Goal: Transaction & Acquisition: Purchase product/service

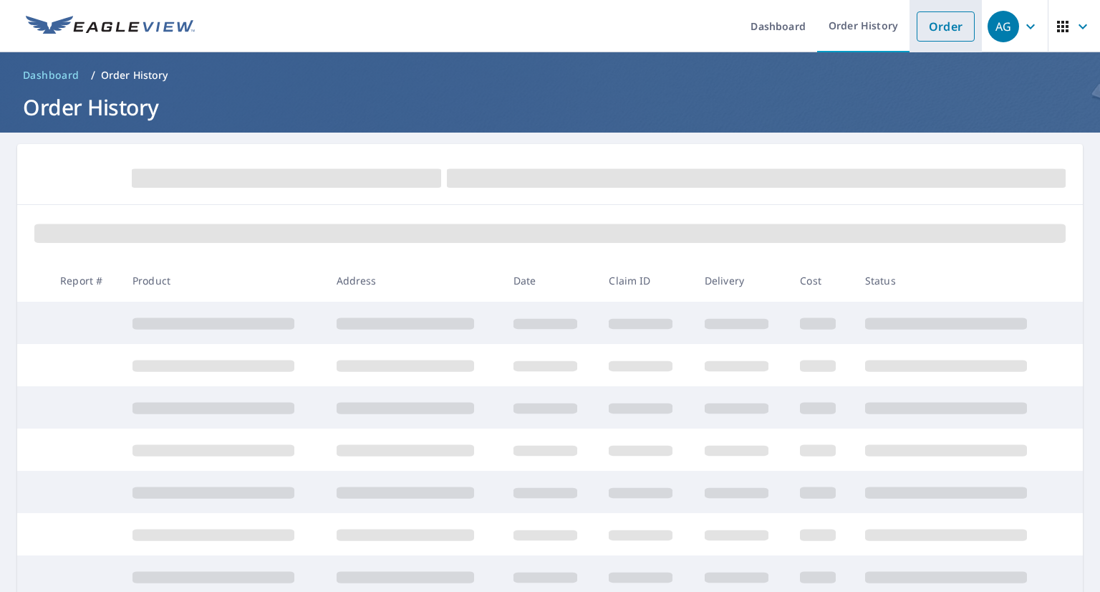
click at [928, 32] on link "Order" at bounding box center [946, 26] width 58 height 30
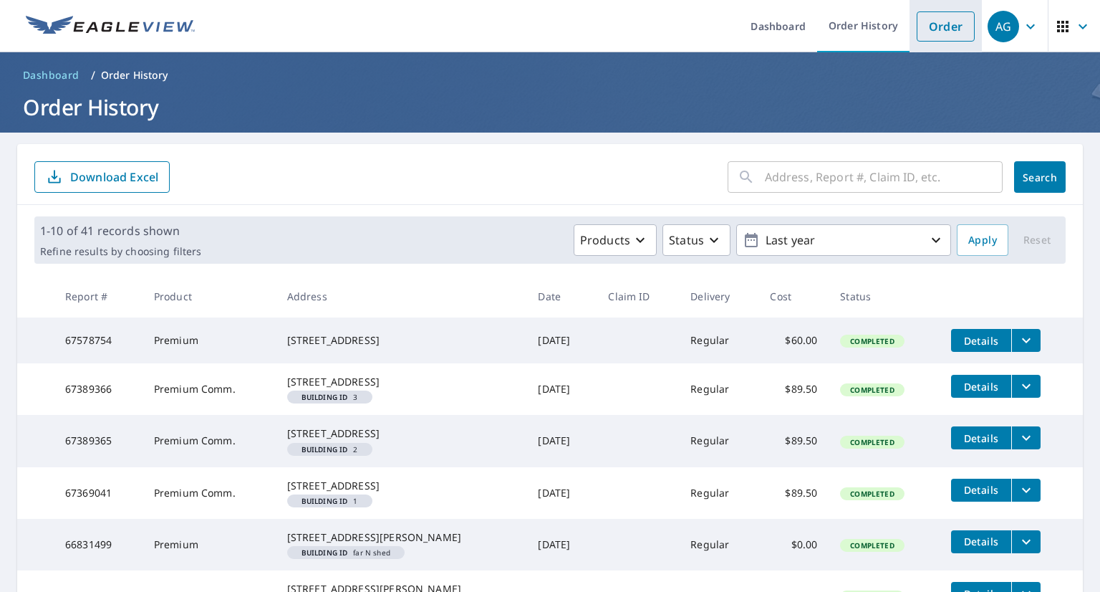
click at [920, 34] on link "Order" at bounding box center [946, 26] width 58 height 30
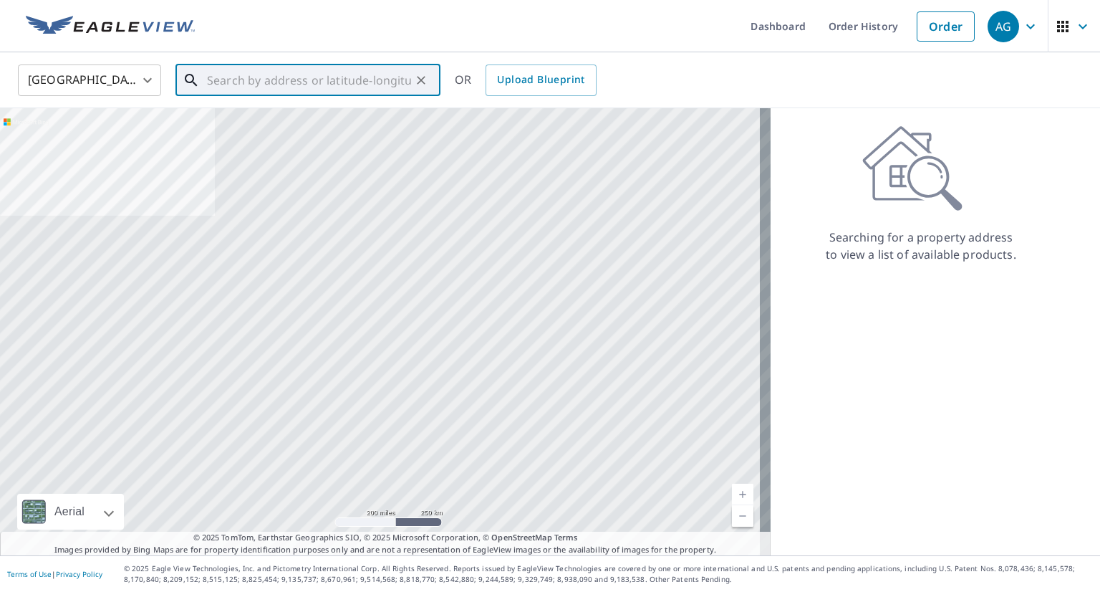
click at [297, 87] on input "text" at bounding box center [309, 80] width 204 height 40
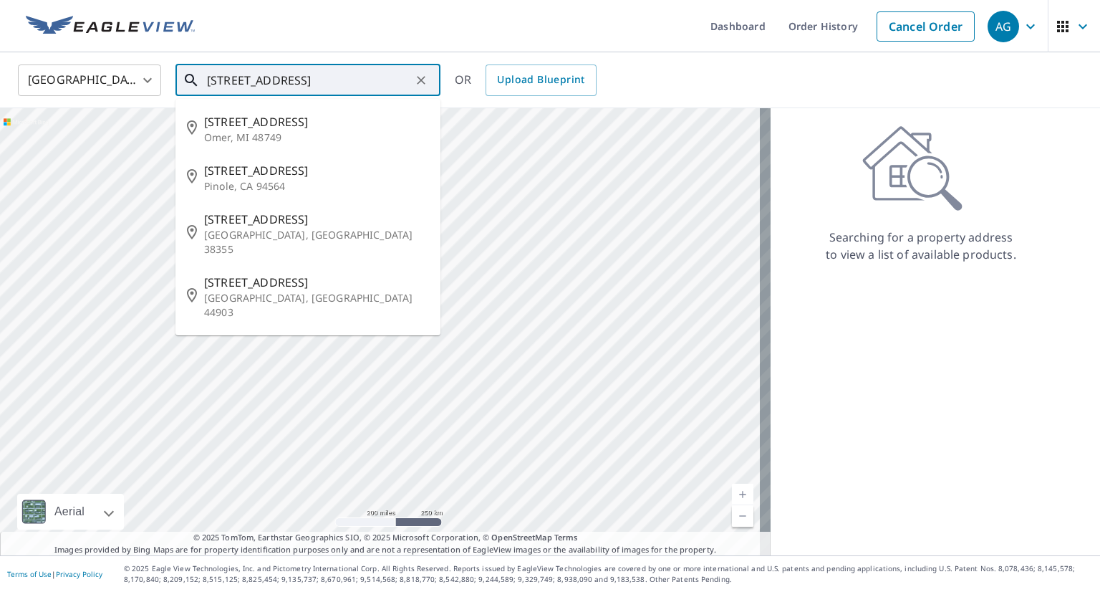
type input "[STREET_ADDRESS]"
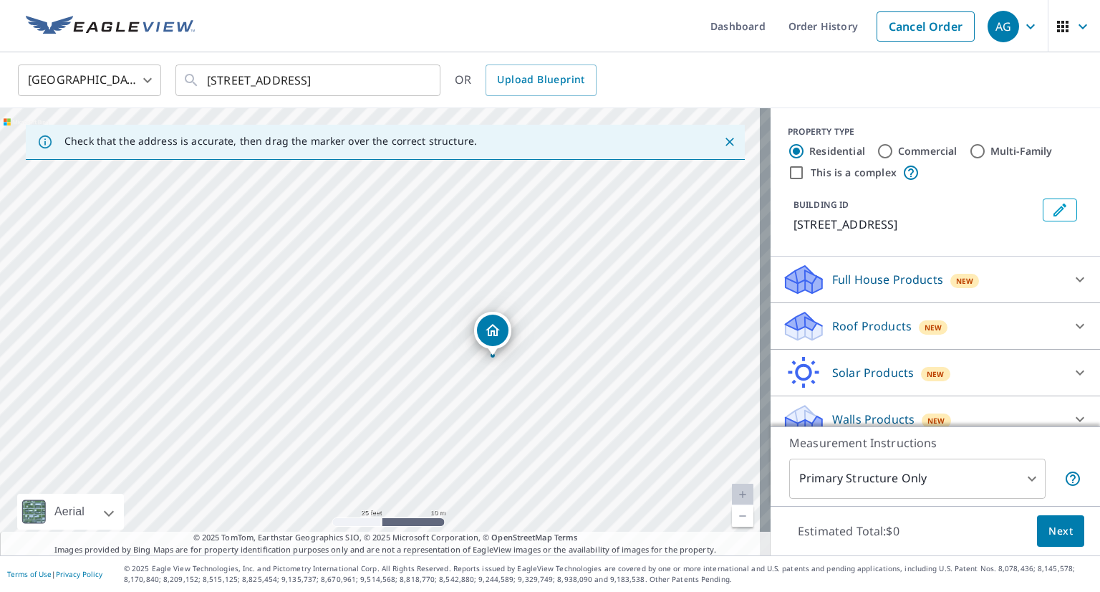
drag, startPoint x: 339, startPoint y: 405, endPoint x: 452, endPoint y: 431, distance: 115.5
click at [452, 431] on div "[STREET_ADDRESS]" at bounding box center [385, 331] width 771 height 447
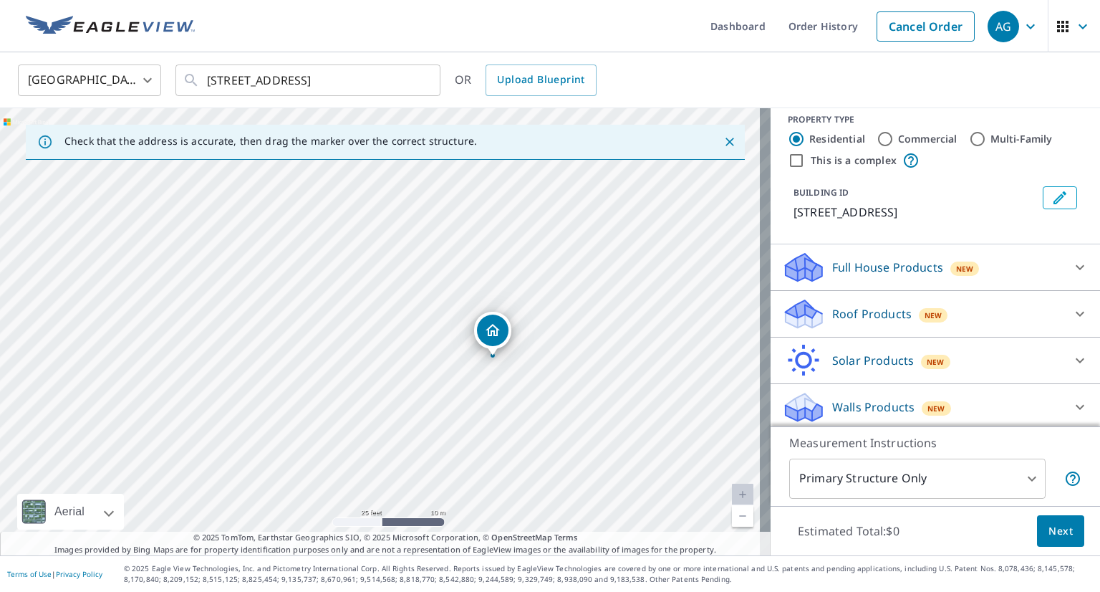
scroll to position [16, 0]
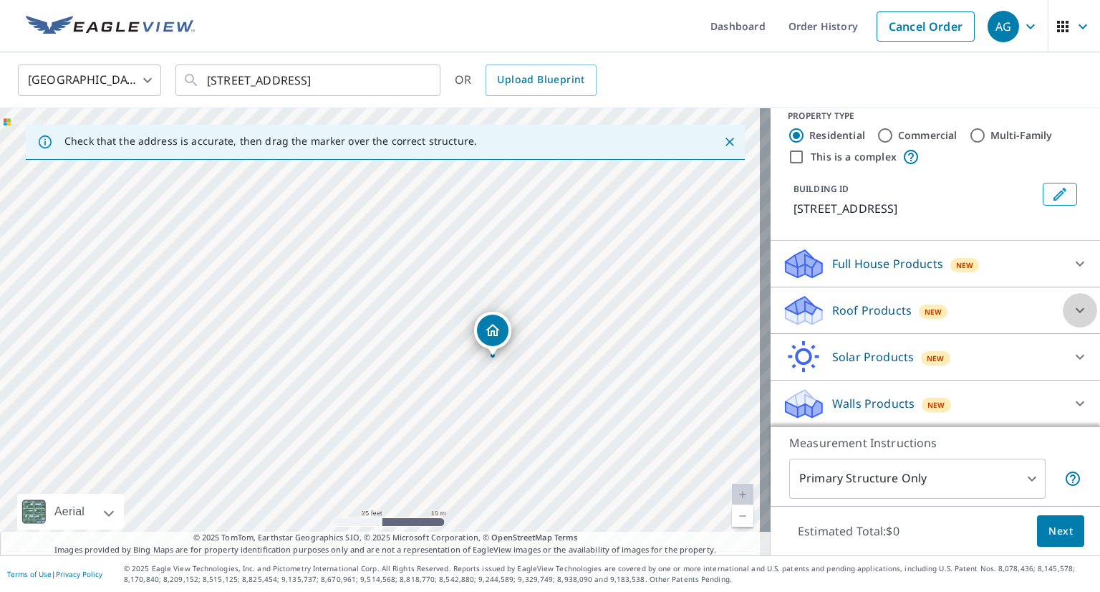
click at [1071, 312] on icon at bounding box center [1079, 310] width 17 height 17
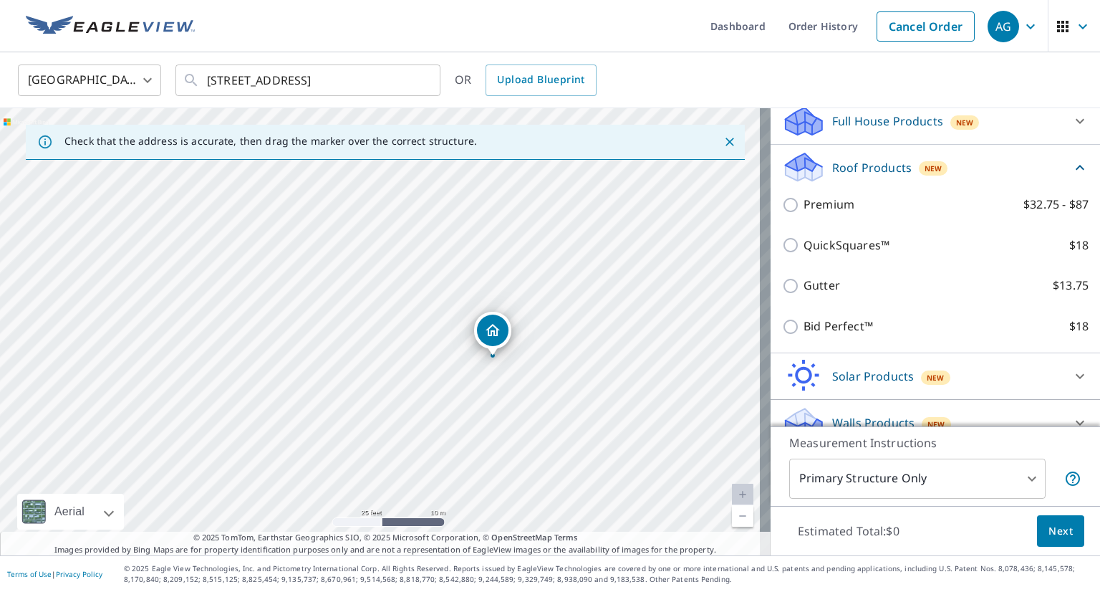
scroll to position [159, 0]
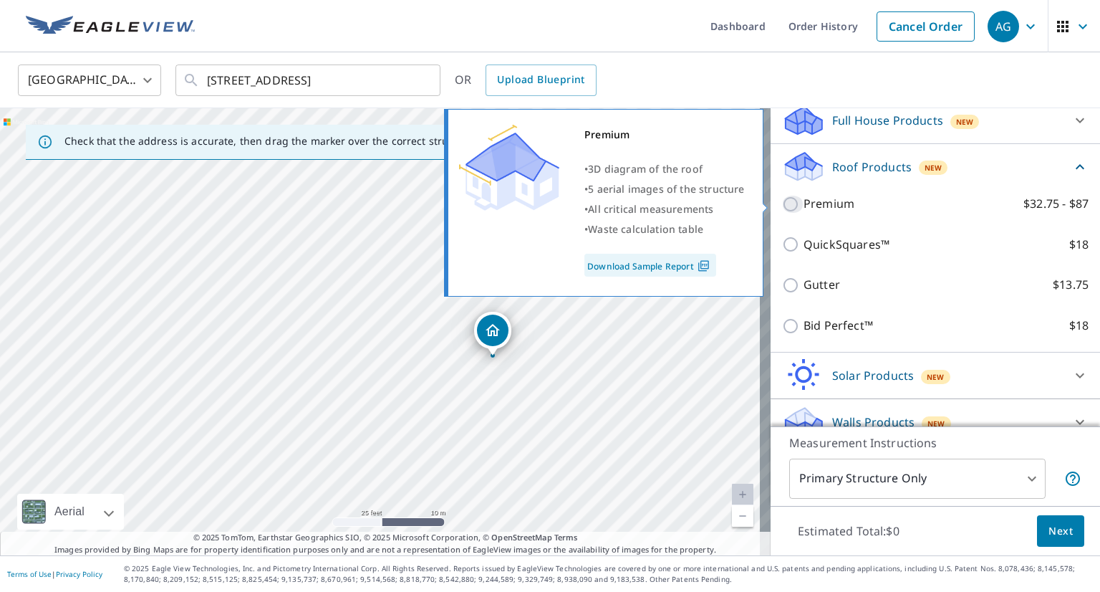
click at [782, 207] on input "Premium $32.75 - $87" at bounding box center [792, 204] width 21 height 17
checkbox input "true"
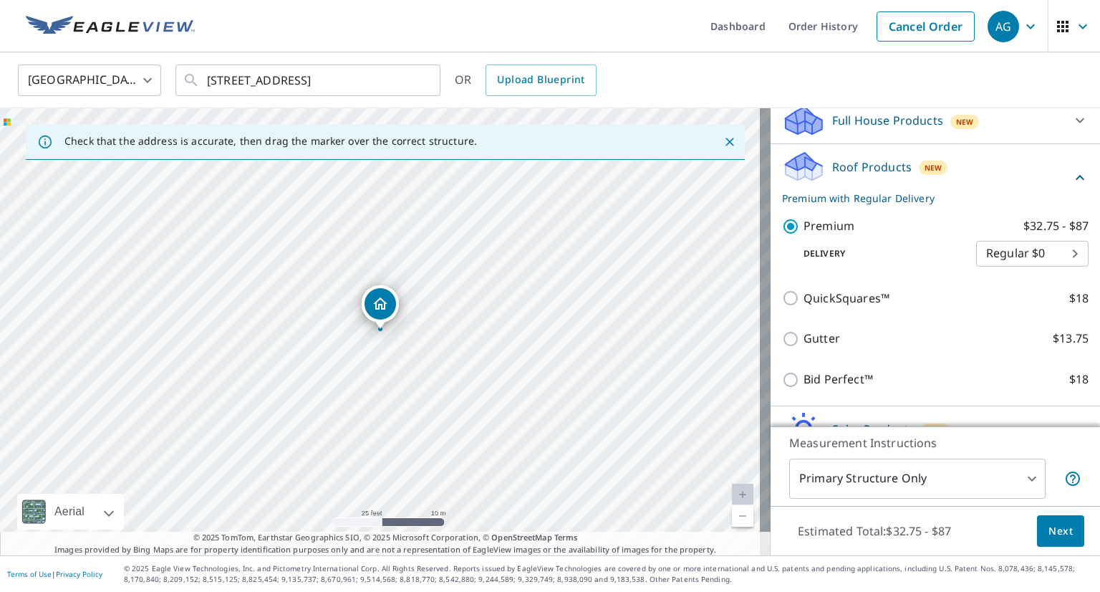
click at [1049, 526] on span "Next" at bounding box center [1061, 531] width 24 height 18
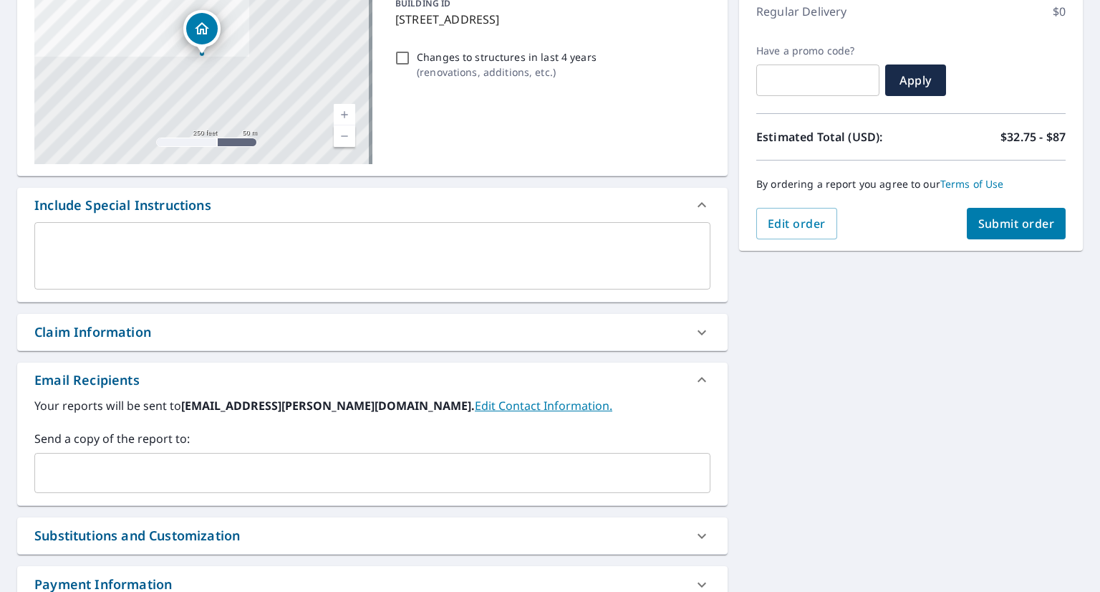
scroll to position [215, 0]
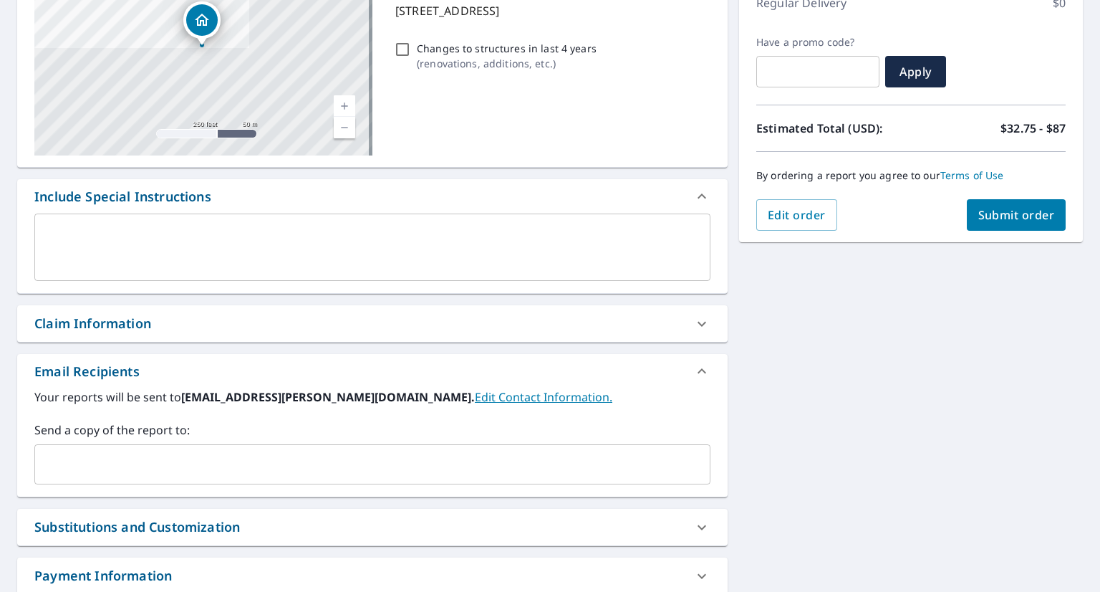
click at [149, 448] on div "​" at bounding box center [372, 464] width 676 height 40
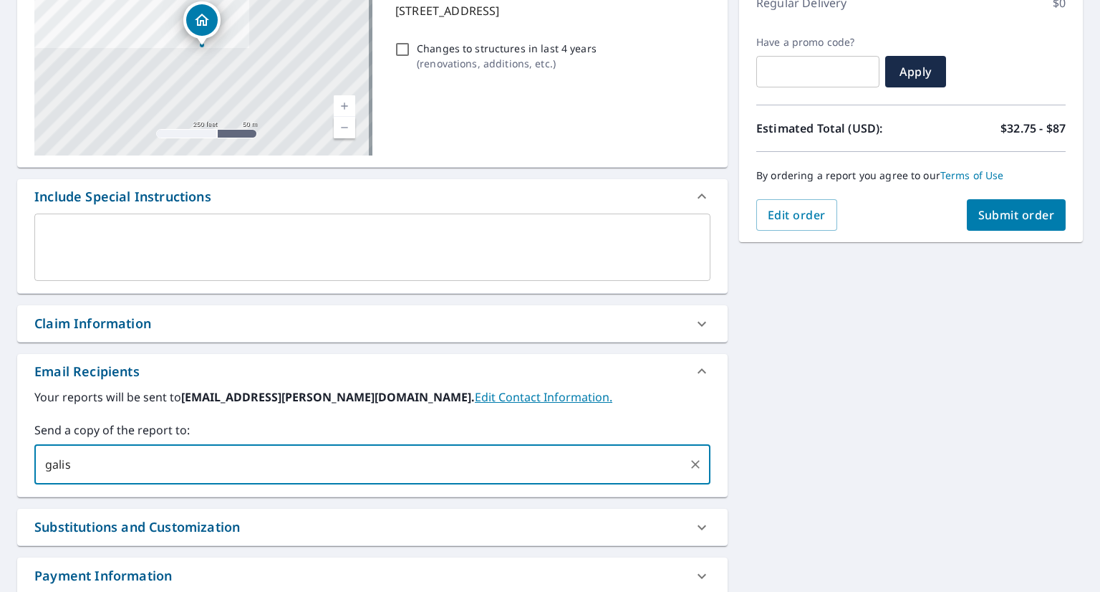
type input "[EMAIL_ADDRESS][PERSON_NAME][DOMAIN_NAME]"
checkbox input "true"
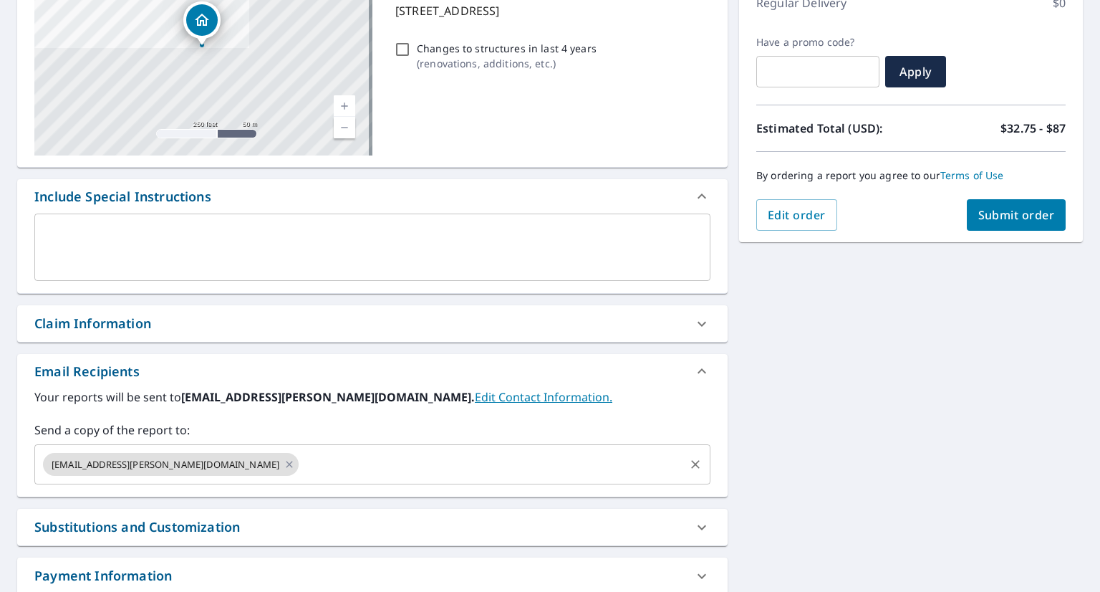
click at [307, 464] on input "text" at bounding box center [492, 464] width 382 height 27
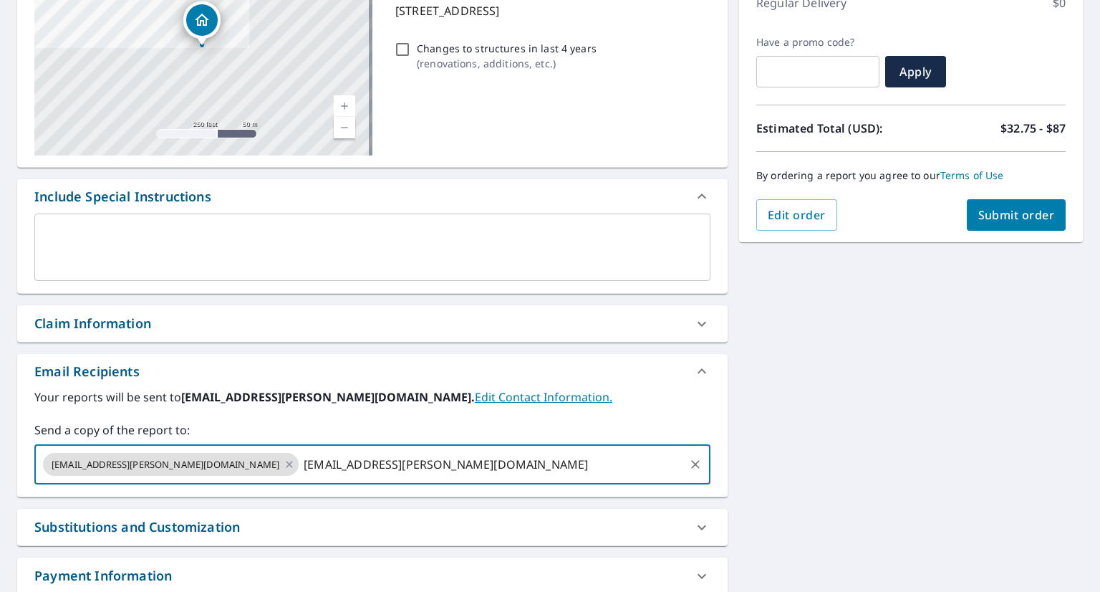
type input "[EMAIL_ADDRESS][PERSON_NAME][DOMAIN_NAME]"
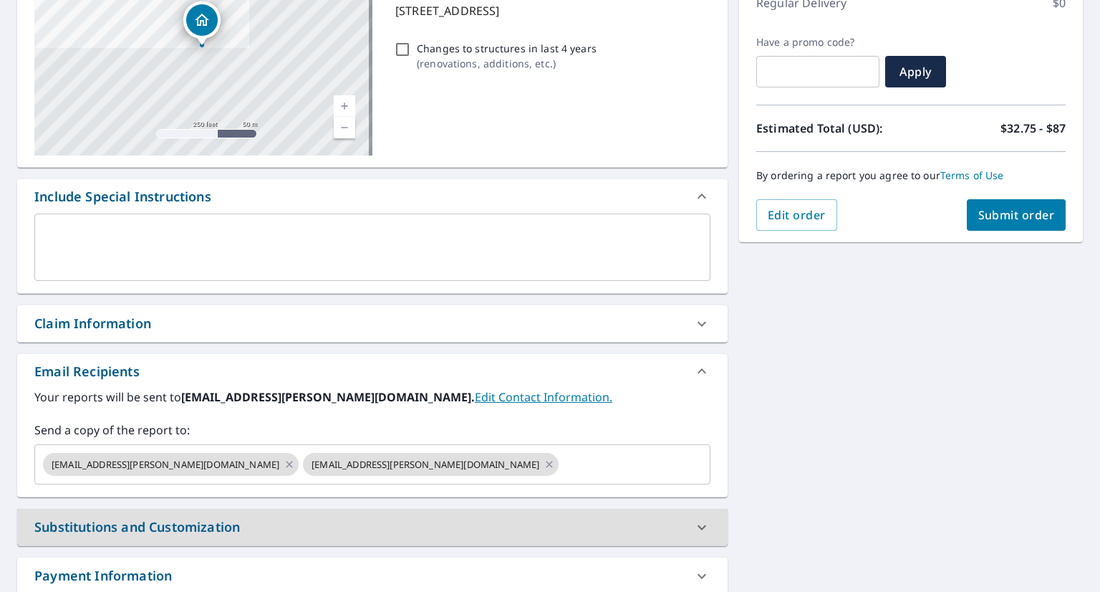
click at [1006, 218] on span "Submit order" at bounding box center [1016, 215] width 77 height 16
checkbox input "true"
